Goal: Task Accomplishment & Management: Use online tool/utility

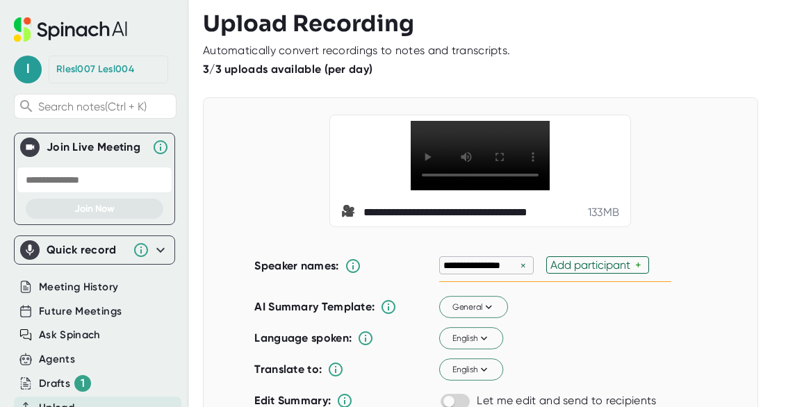
scroll to position [19, 0]
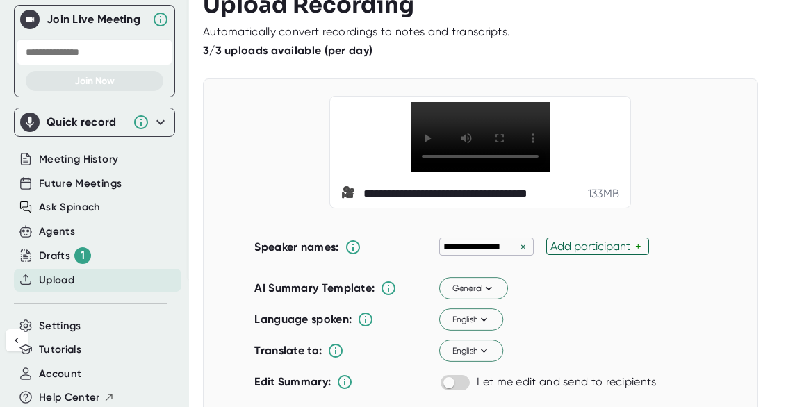
click at [517, 254] on div "×" at bounding box center [523, 246] width 13 height 13
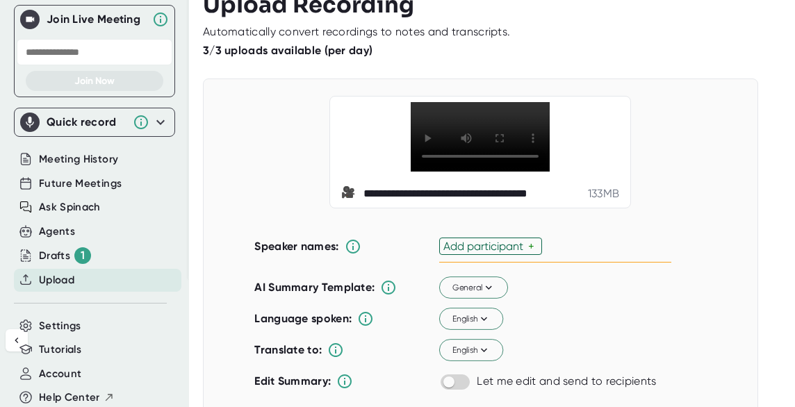
click at [517, 253] on div "Add participant" at bounding box center [485, 246] width 85 height 13
type input "[PERSON_NAME]"
click at [682, 151] on div "**********" at bounding box center [480, 152] width 520 height 113
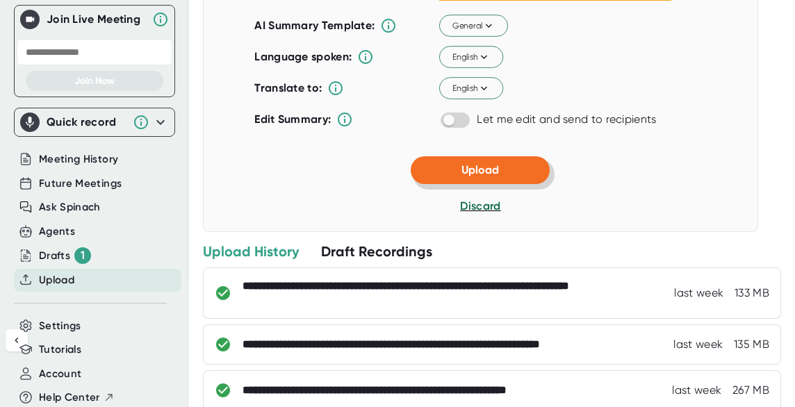
click at [529, 184] on button "Upload" at bounding box center [480, 170] width 139 height 28
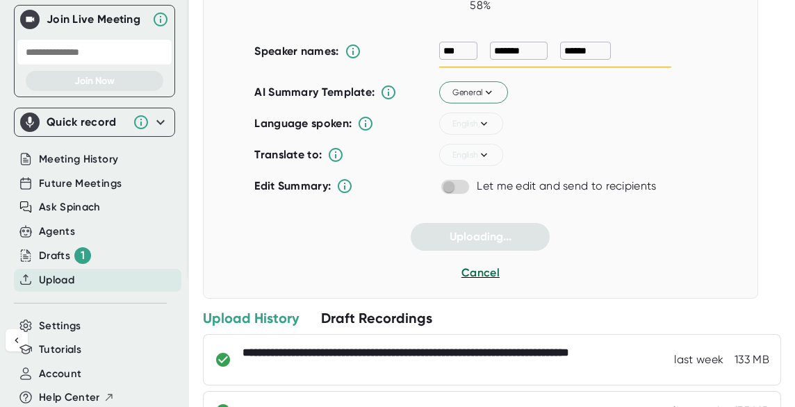
scroll to position [170, 0]
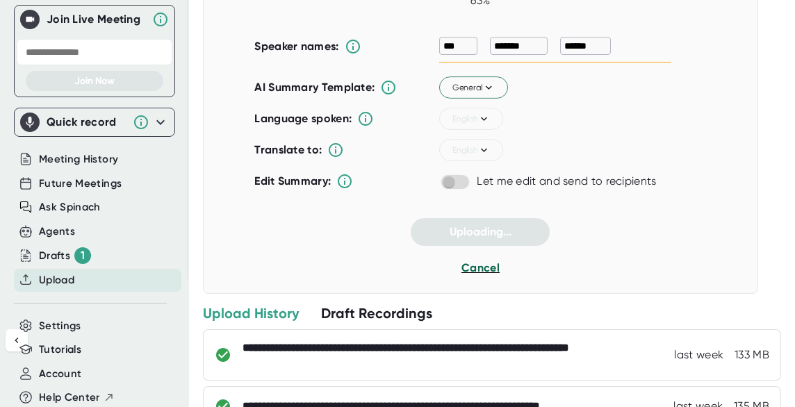
click at [464, 267] on span "Cancel" at bounding box center [480, 267] width 38 height 13
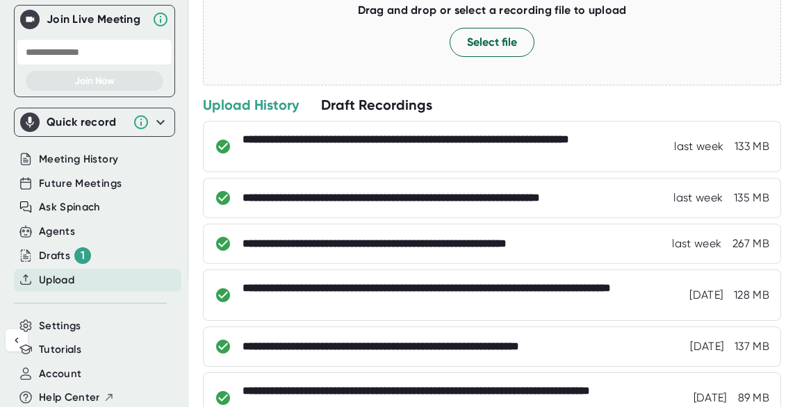
scroll to position [0, 0]
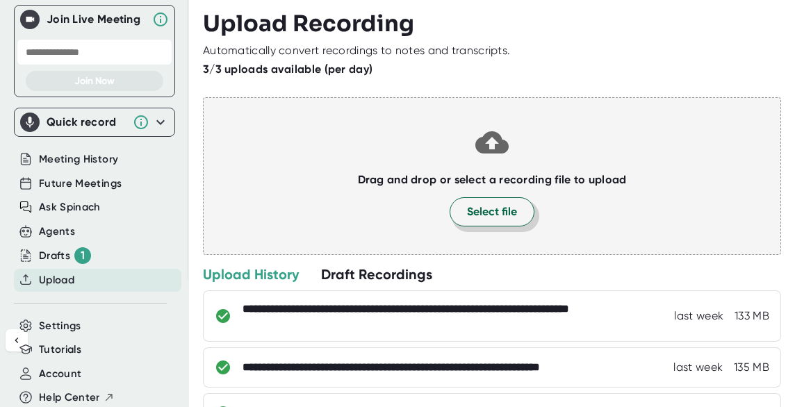
click at [489, 215] on span "Select file" at bounding box center [492, 212] width 50 height 17
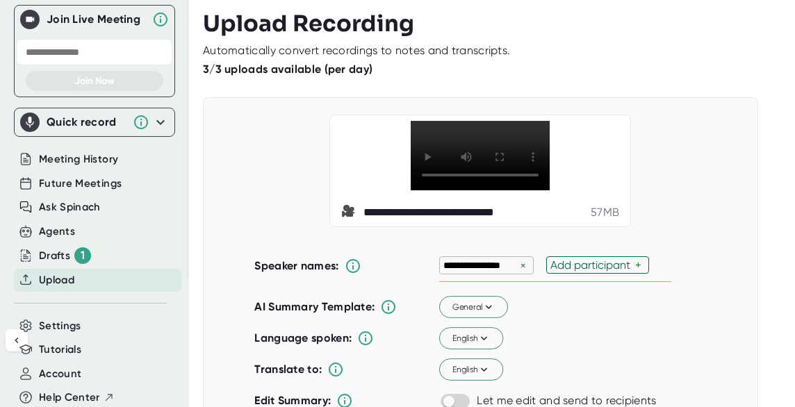
click at [517, 272] on div "×" at bounding box center [523, 265] width 13 height 13
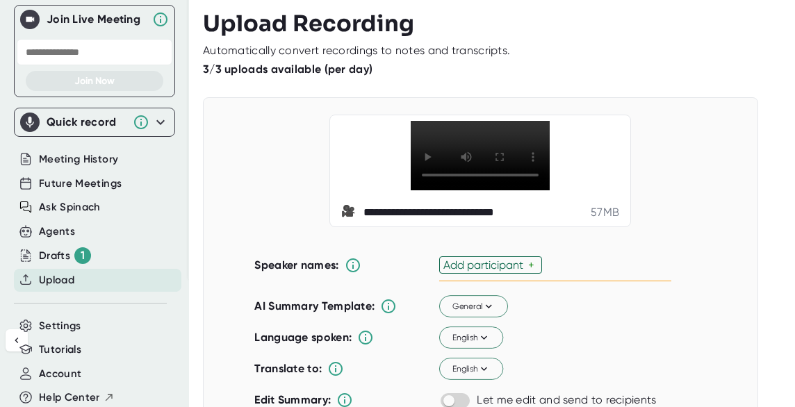
click at [516, 272] on div "Add participant" at bounding box center [485, 264] width 85 height 13
type input "[PERSON_NAME]"
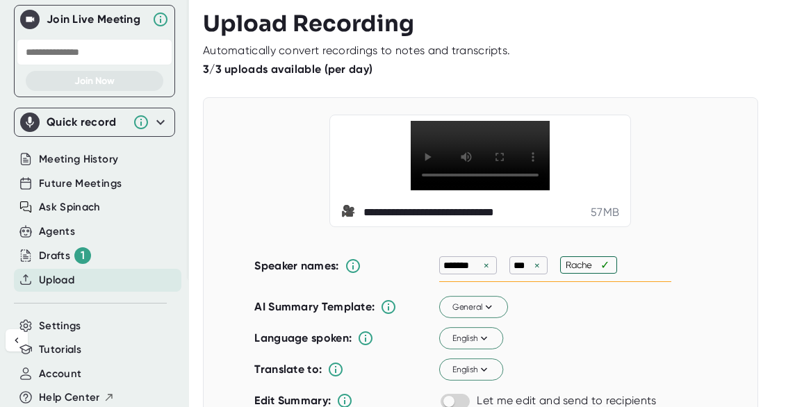
type input "[PERSON_NAME]"
click at [667, 166] on div "**********" at bounding box center [480, 171] width 520 height 113
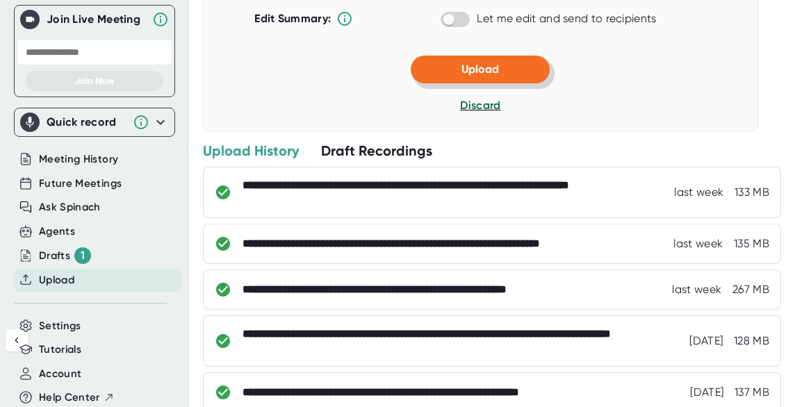
click at [515, 83] on button "Upload" at bounding box center [480, 70] width 139 height 28
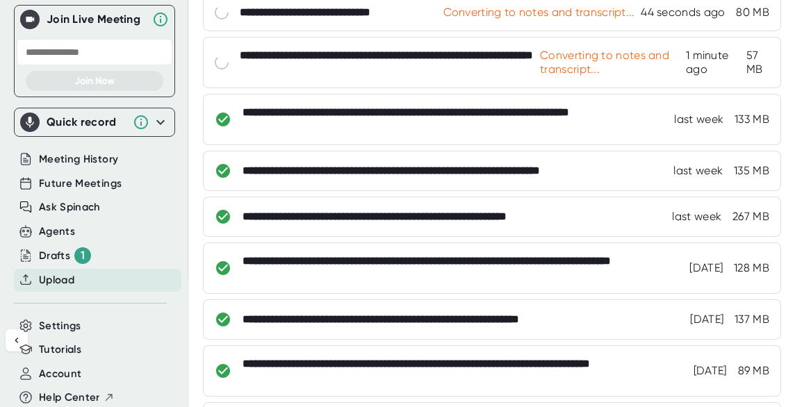
scroll to position [90, 0]
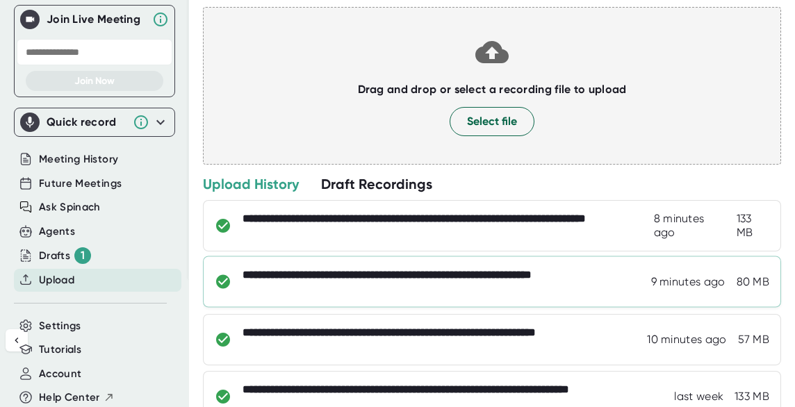
click at [340, 287] on div "**********" at bounding box center [442, 282] width 400 height 28
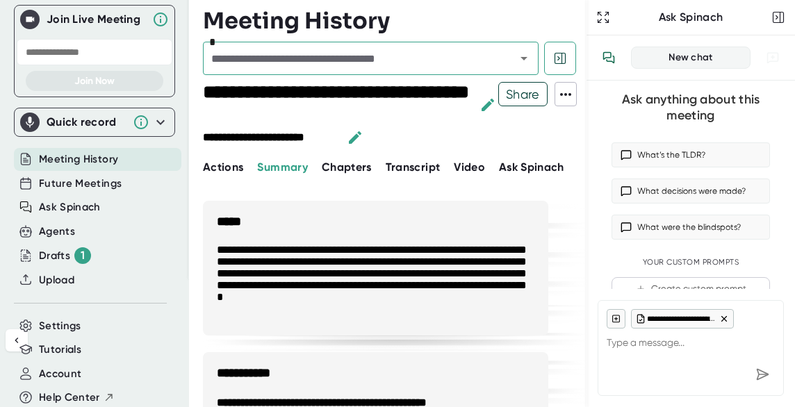
click at [229, 160] on span "Actions" at bounding box center [223, 166] width 40 height 13
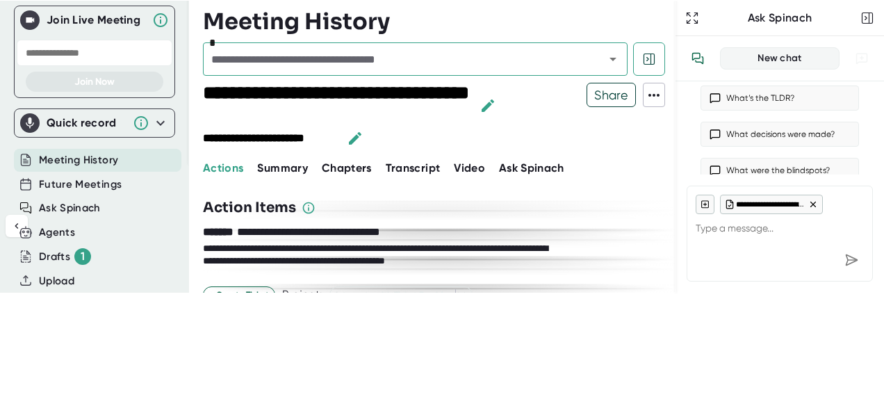
scroll to position [122, 0]
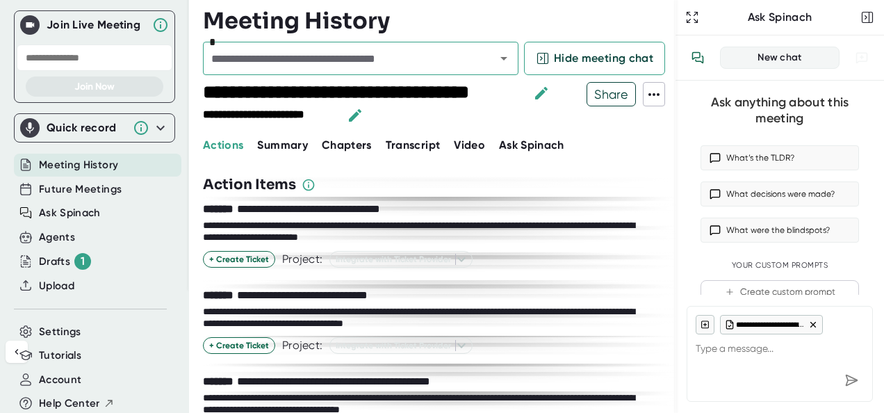
type textarea "x"
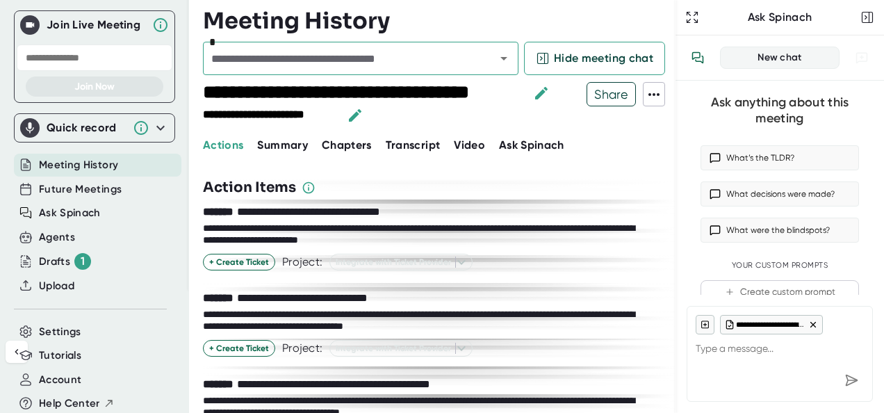
scroll to position [0, 0]
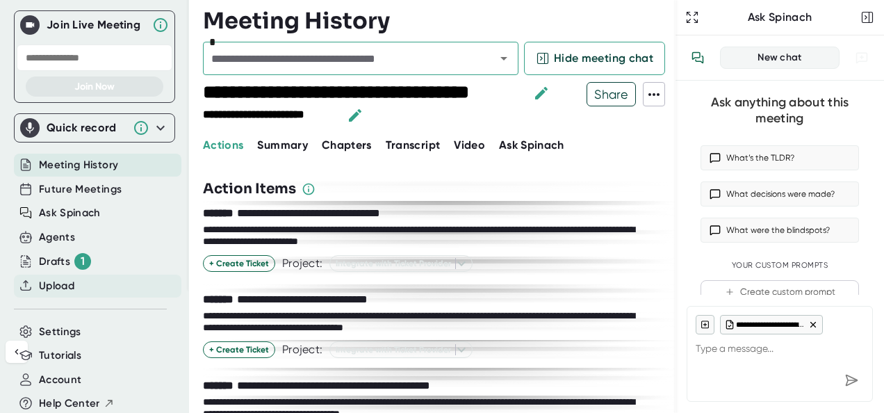
click at [51, 278] on span "Upload" at bounding box center [56, 286] width 35 height 16
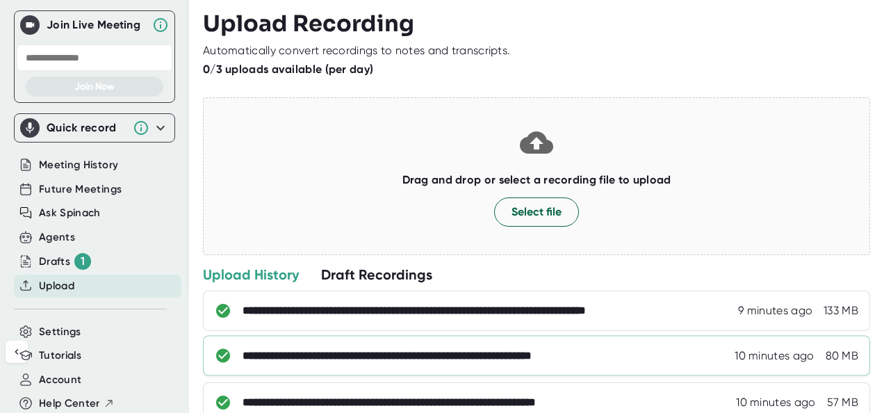
click at [302, 345] on div "**********" at bounding box center [536, 356] width 667 height 40
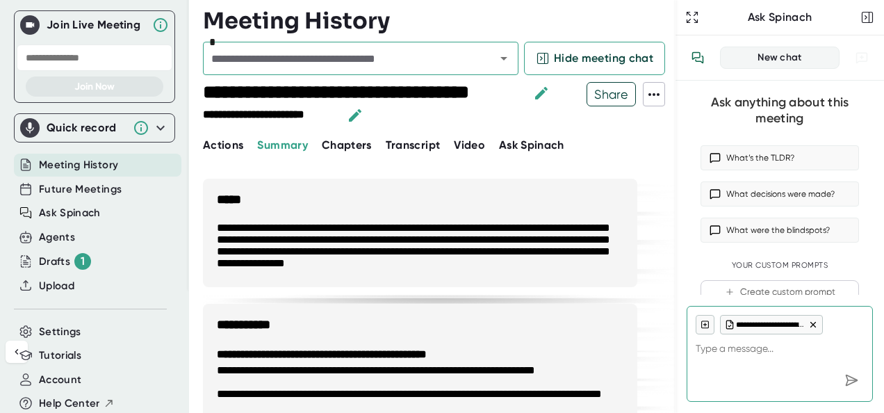
click at [216, 147] on span "Actions" at bounding box center [223, 144] width 40 height 13
type textarea "x"
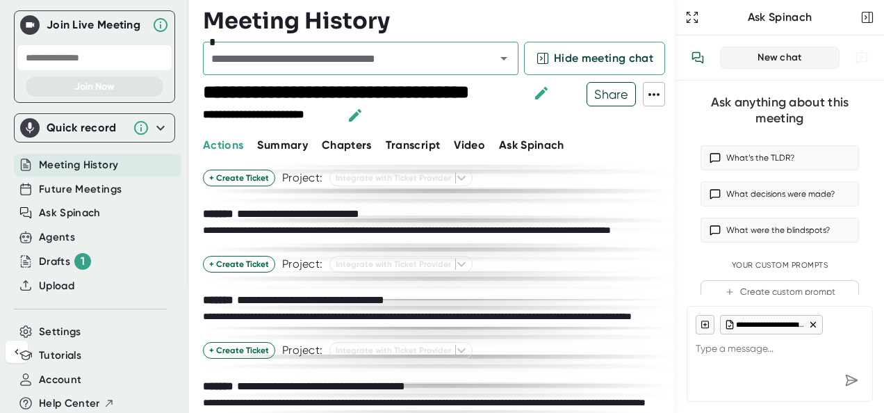
scroll to position [479, 0]
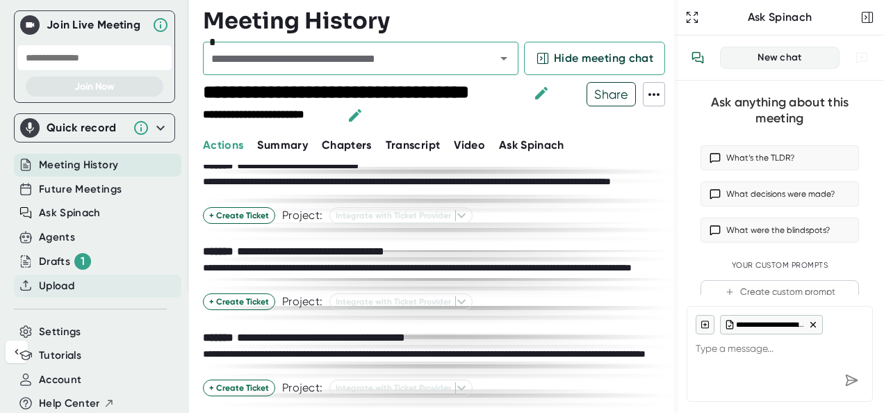
click at [66, 286] on span "Upload" at bounding box center [56, 286] width 35 height 16
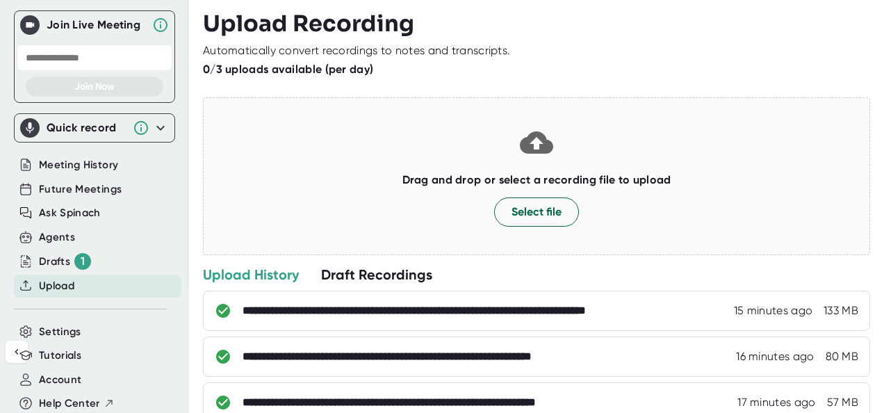
scroll to position [142, 0]
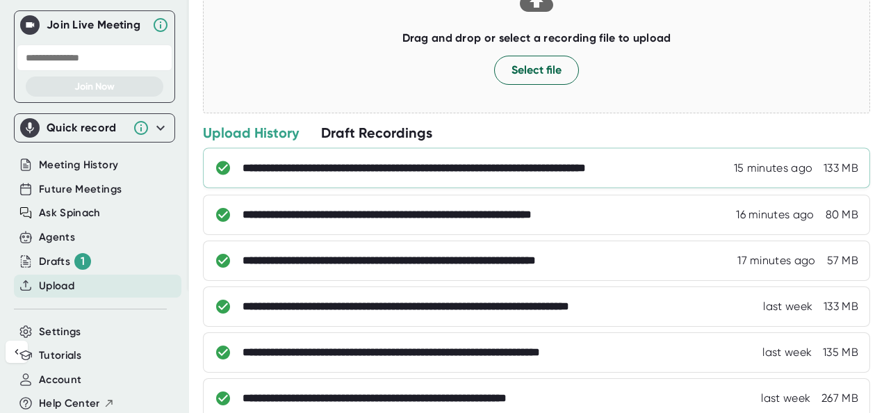
click at [427, 161] on div "**********" at bounding box center [478, 168] width 472 height 14
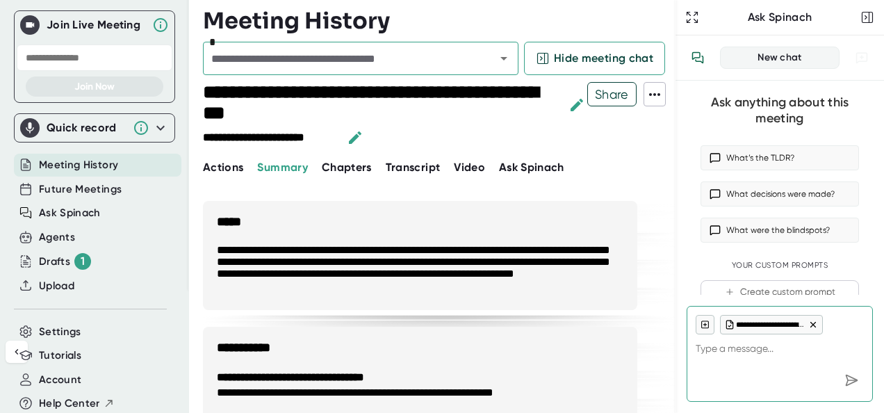
click at [228, 172] on span "Actions" at bounding box center [223, 166] width 40 height 13
type textarea "x"
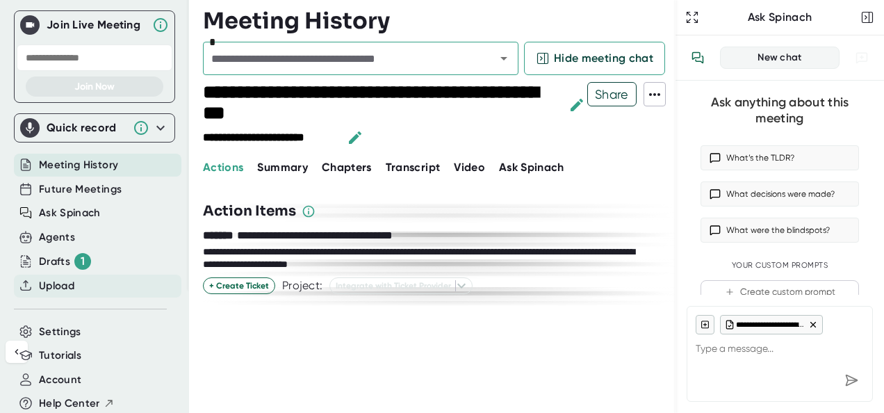
click at [56, 288] on span "Upload" at bounding box center [56, 286] width 35 height 16
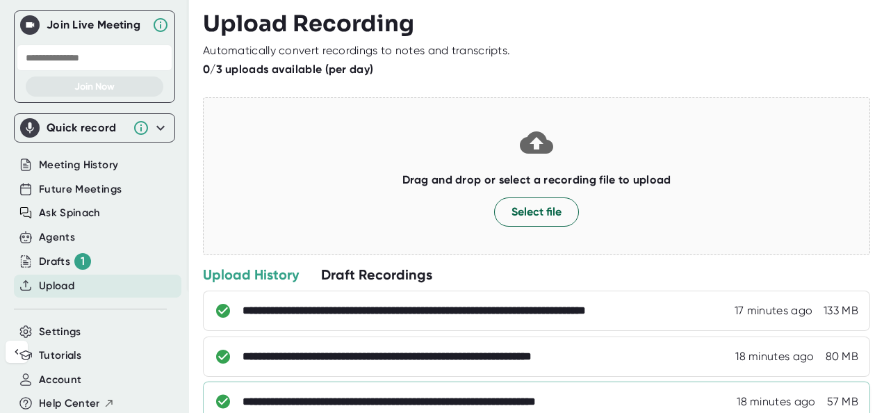
click at [420, 395] on div "**********" at bounding box center [447, 402] width 411 height 14
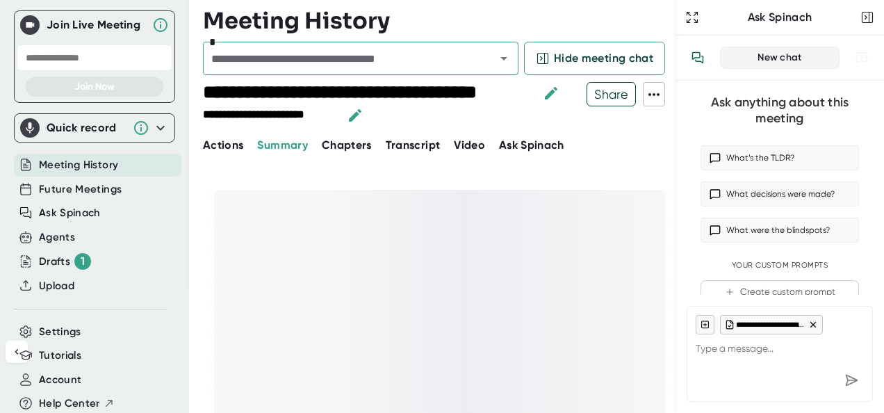
click at [229, 151] on button "Actions" at bounding box center [223, 145] width 40 height 17
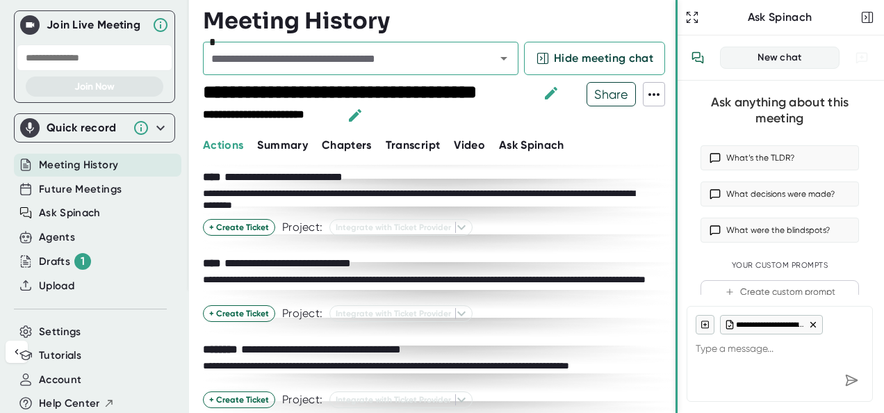
scroll to position [736, 0]
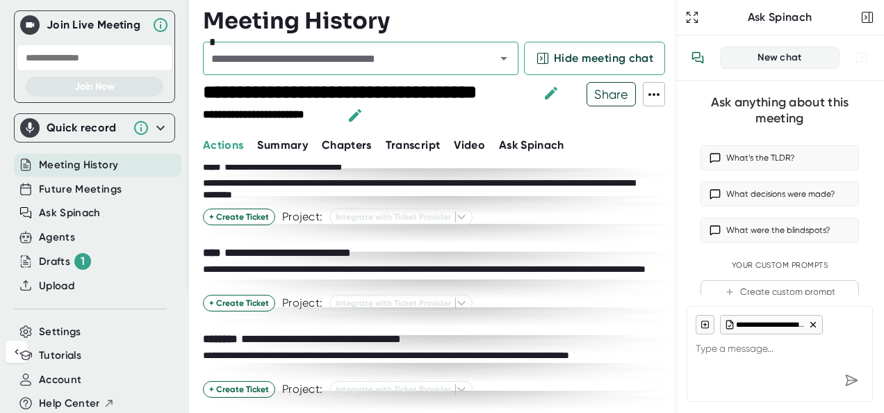
type textarea "x"
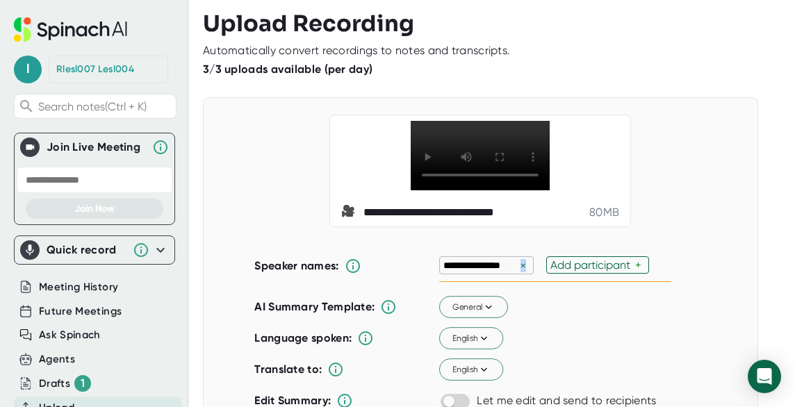
click at [518, 272] on div "×" at bounding box center [523, 265] width 13 height 13
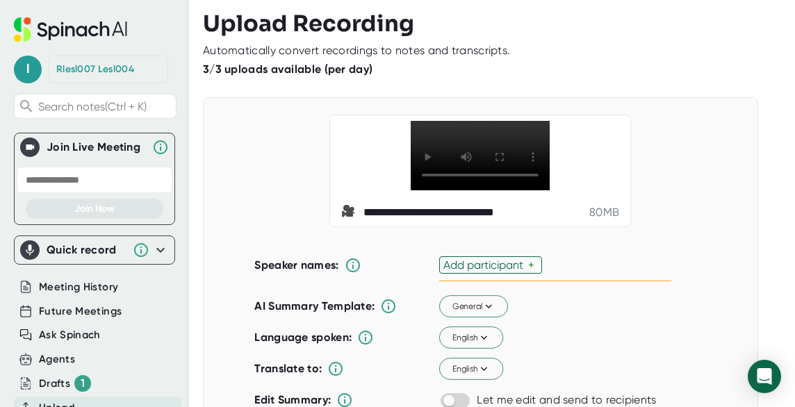
click at [518, 272] on div "Add participant" at bounding box center [485, 264] width 85 height 13
type input "[PERSON_NAME]"
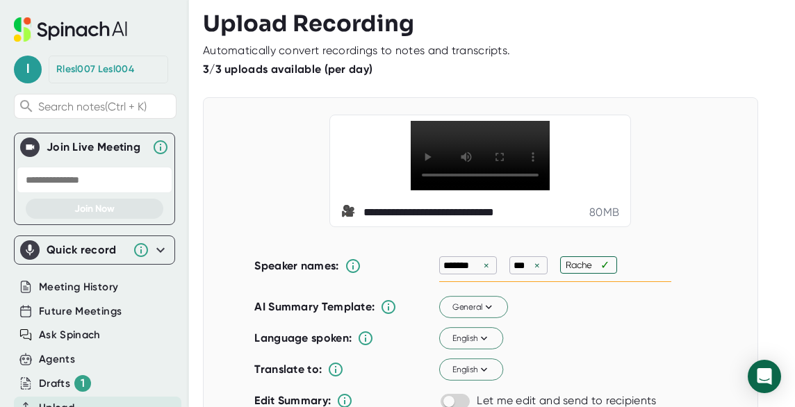
type input "[PERSON_NAME]"
click at [657, 142] on div "**********" at bounding box center [480, 171] width 520 height 113
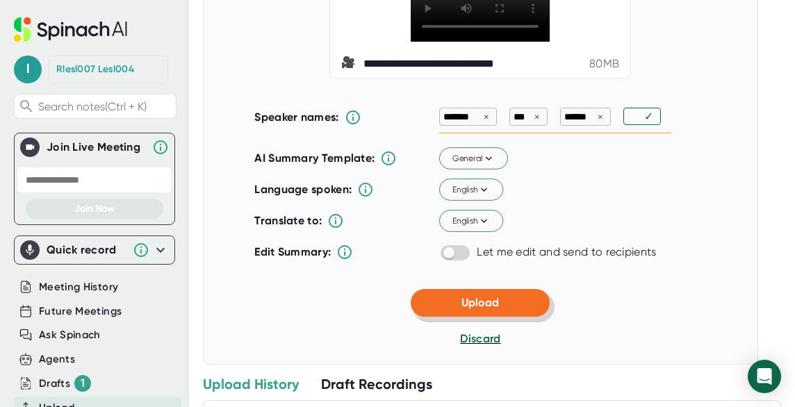
click at [522, 317] on button "Upload" at bounding box center [480, 303] width 139 height 28
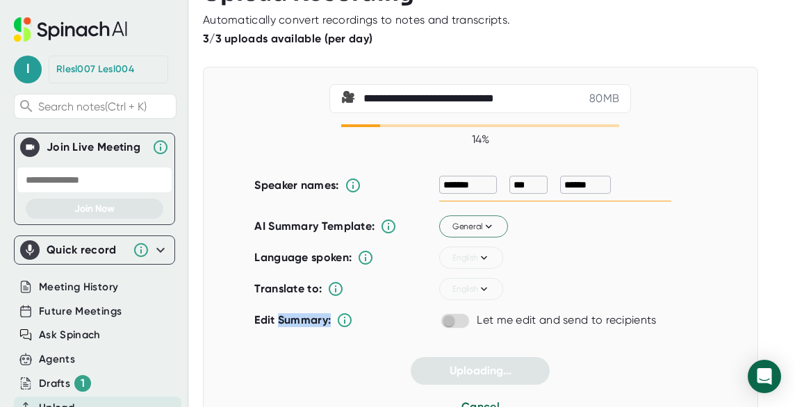
drag, startPoint x: 332, startPoint y: 374, endPoint x: 275, endPoint y: 429, distance: 79.6
click at [275, 406] on html "**********" at bounding box center [397, 203] width 795 height 407
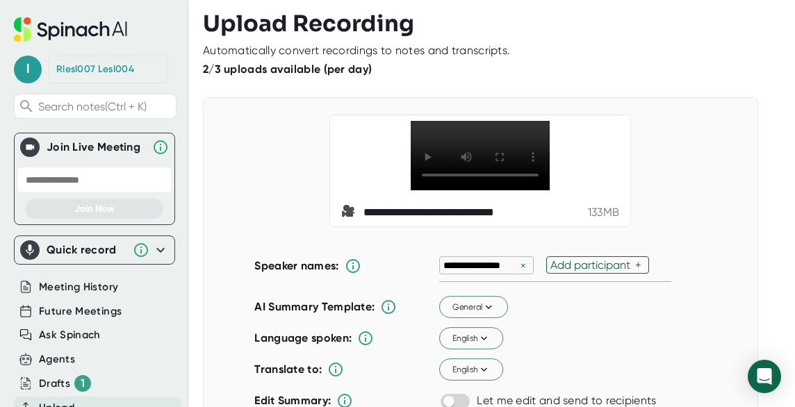
click at [517, 272] on div "×" at bounding box center [523, 265] width 13 height 13
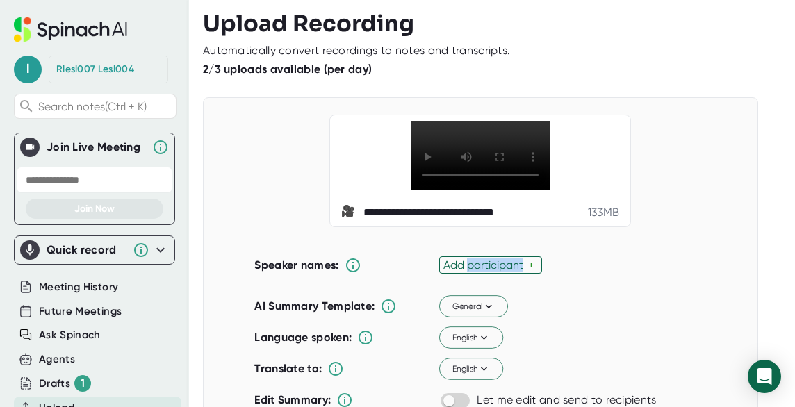
click at [517, 272] on div "Add participant" at bounding box center [485, 264] width 85 height 13
type input "[PERSON_NAME]"
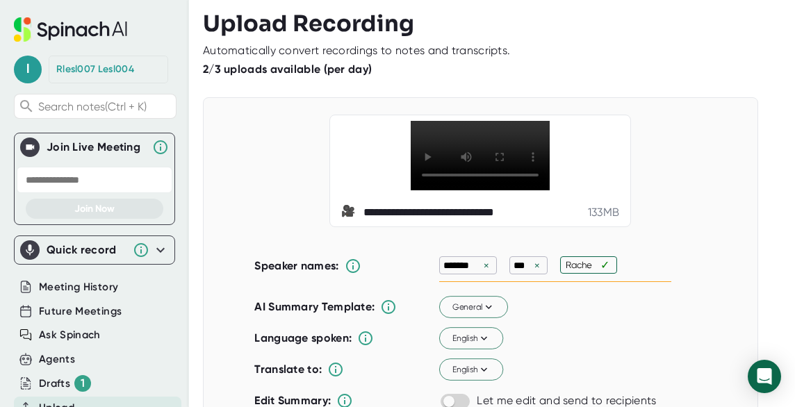
type input "[PERSON_NAME]"
click at [588, 350] on div "English" at bounding box center [526, 339] width 174 height 22
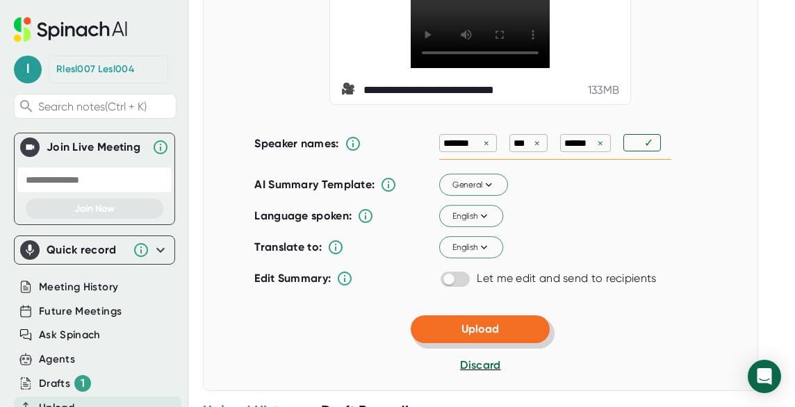
click at [509, 343] on button "Upload" at bounding box center [480, 329] width 139 height 28
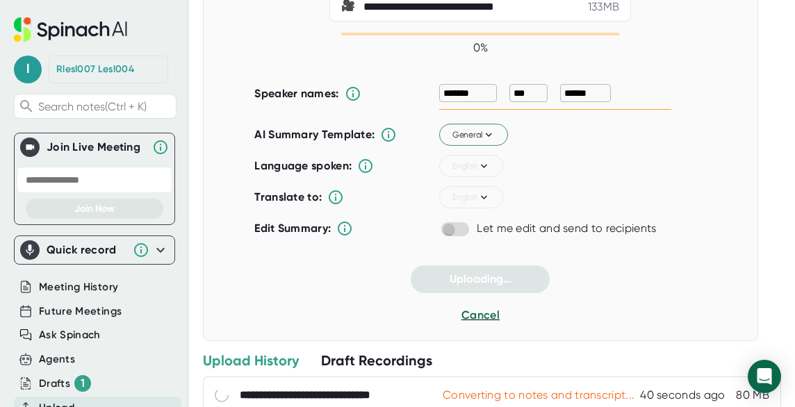
scroll to position [4, 0]
